Goal: Find specific page/section: Find specific page/section

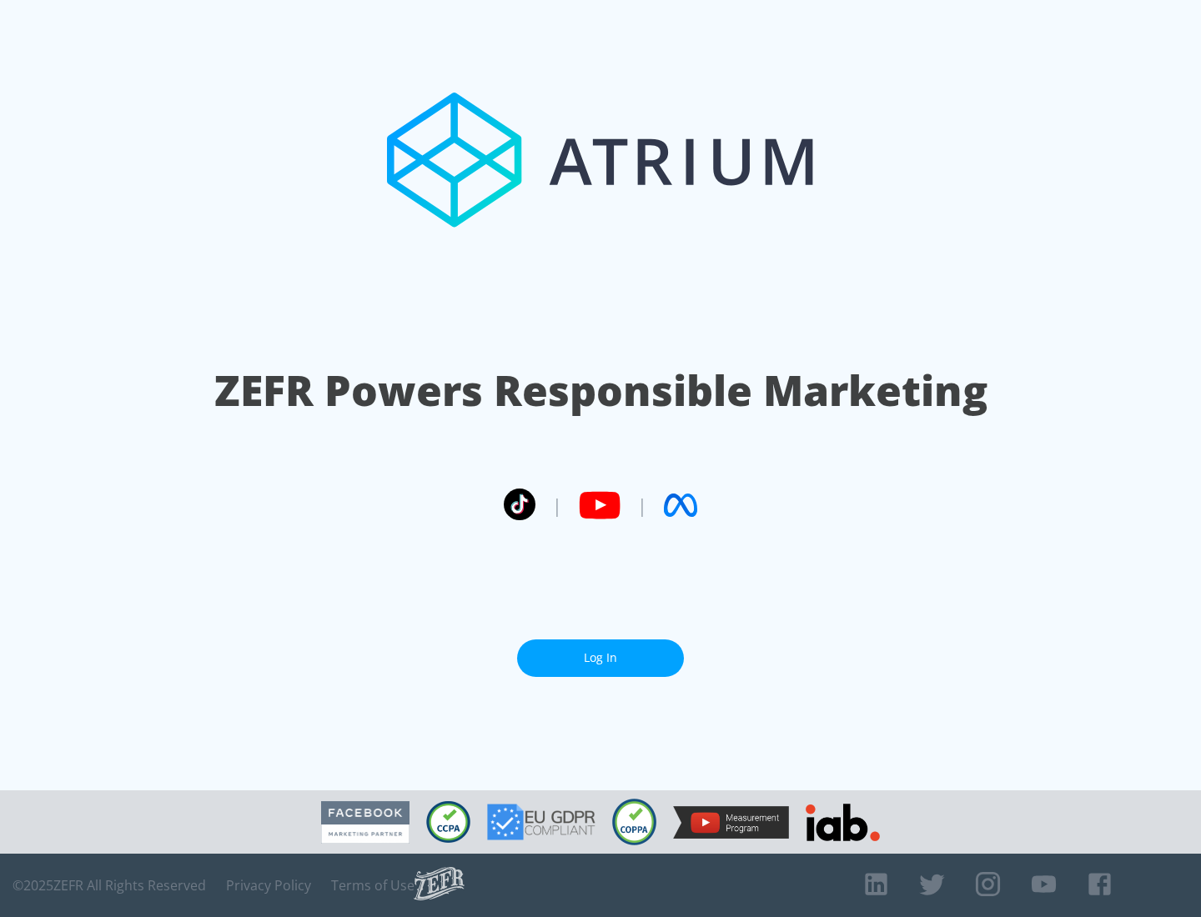
click at [600, 651] on link "Log In" at bounding box center [600, 659] width 167 height 38
